Goal: Task Accomplishment & Management: Manage account settings

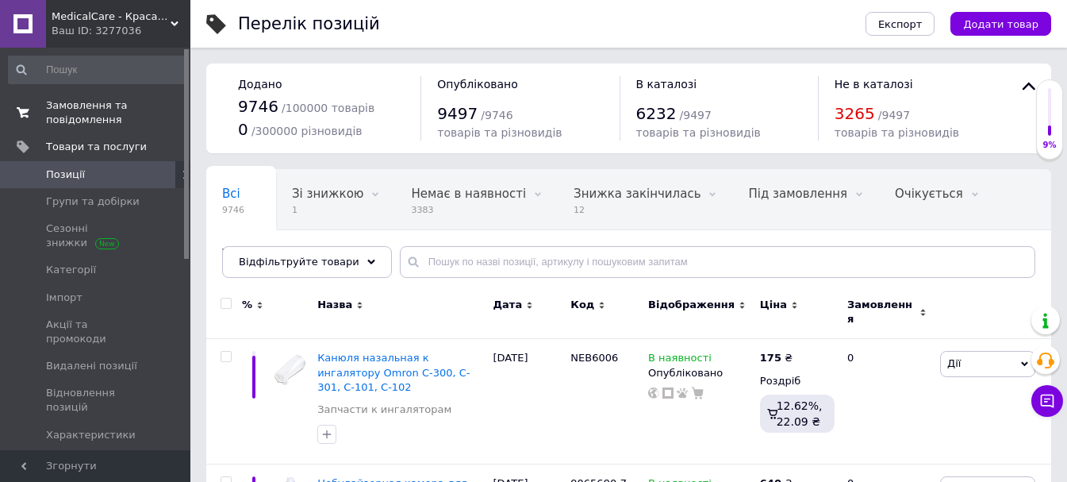
click at [113, 103] on span "Замовлення та повідомлення" at bounding box center [96, 112] width 101 height 29
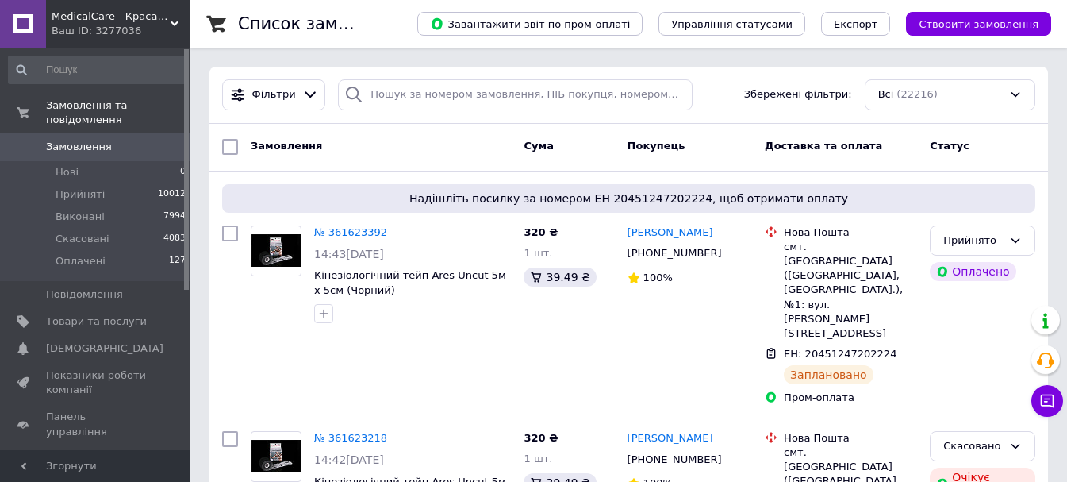
click at [145, 27] on div "Ваш ID: 3277036" at bounding box center [121, 31] width 139 height 14
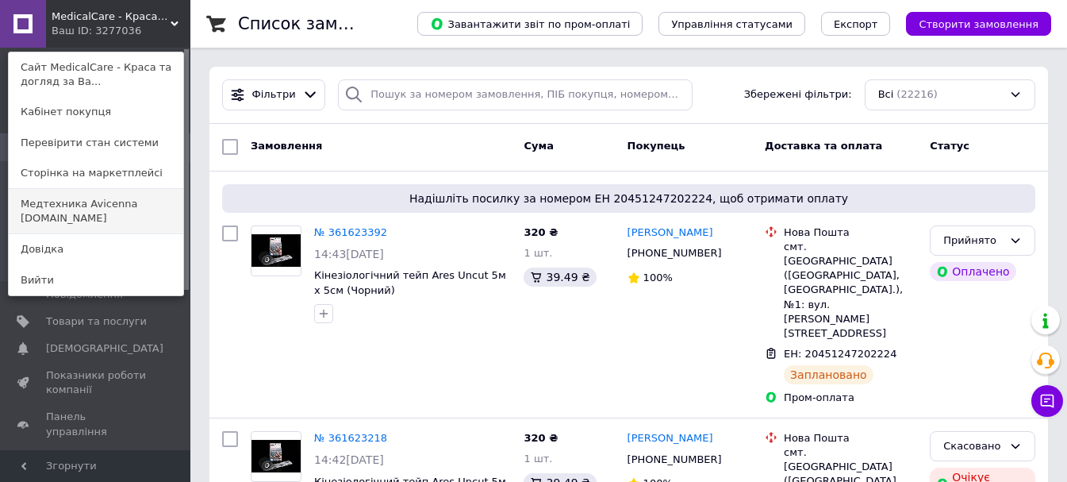
click at [126, 211] on link "Медтехника Avicenna medteh-ua.com" at bounding box center [96, 211] width 175 height 44
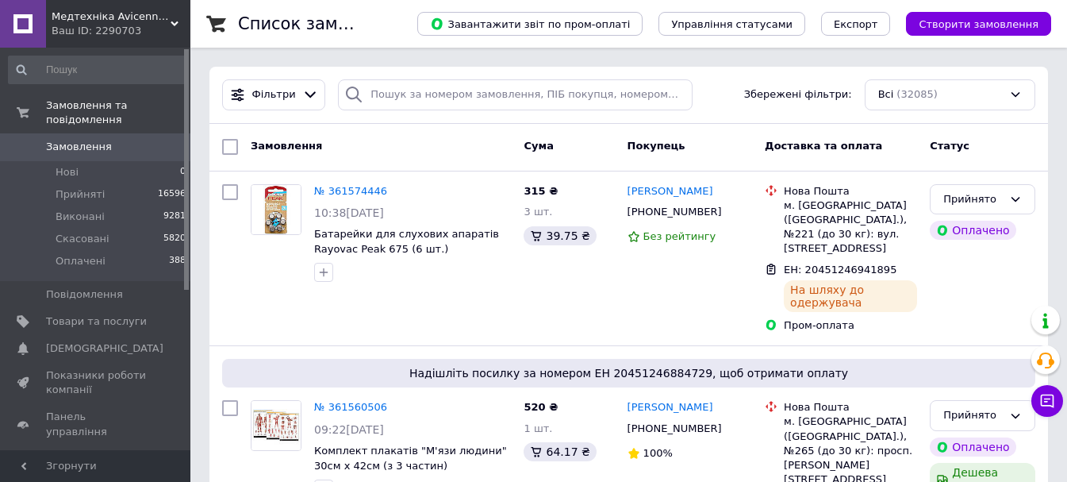
click at [124, 40] on div "Медтехніка Avicenna [DOMAIN_NAME] Ваш ID: 2290703" at bounding box center [118, 24] width 144 height 48
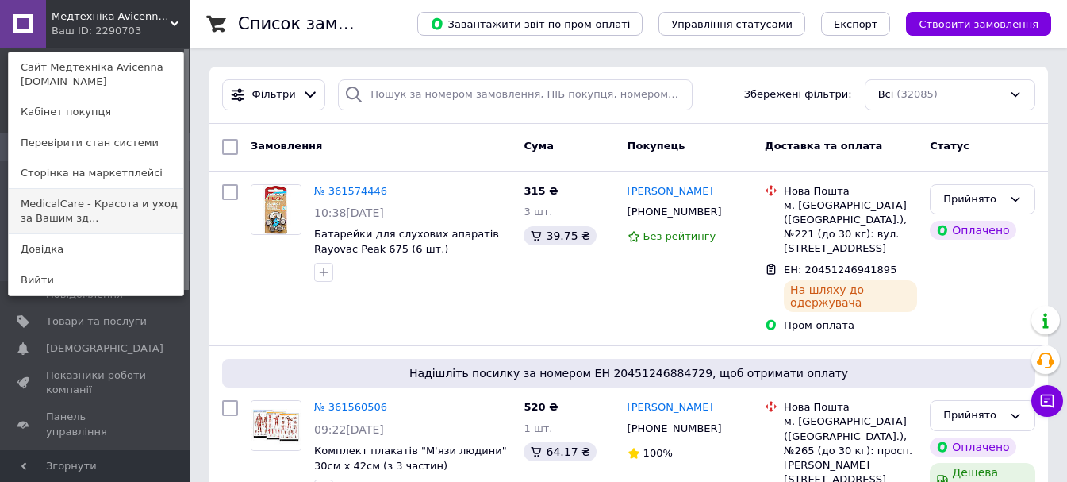
click at [116, 220] on link "MedicalCare - Красота и уход за Вашим зд..." at bounding box center [96, 211] width 175 height 44
